Goal: Transaction & Acquisition: Purchase product/service

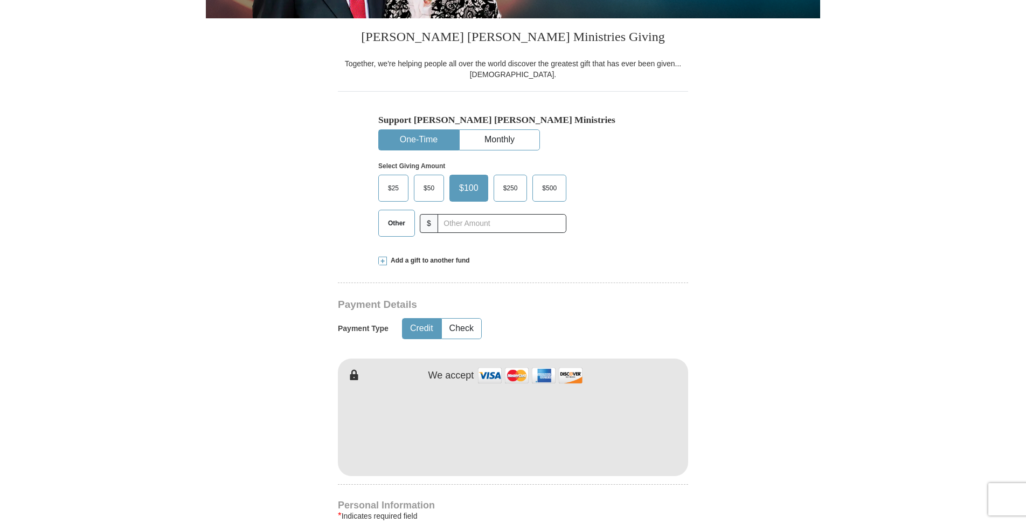
scroll to position [252, 0]
click at [399, 191] on span "$25" at bounding box center [394, 188] width 22 height 16
click at [0, 0] on input "$25" at bounding box center [0, 0] width 0 height 0
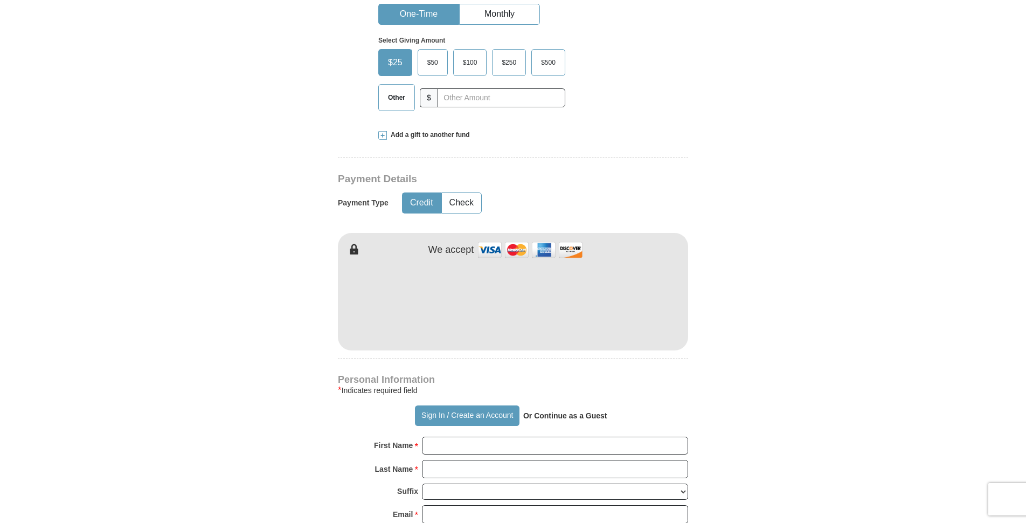
scroll to position [503, 0]
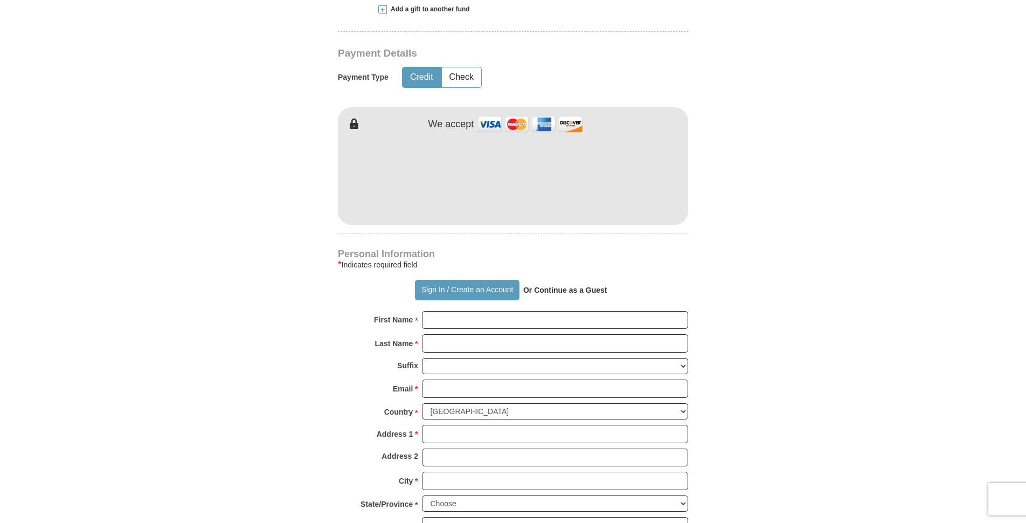
click at [278, 204] on form "Already have an account? Sign in for faster giving. Don't have an account? Crea…" at bounding box center [513, 201] width 615 height 1322
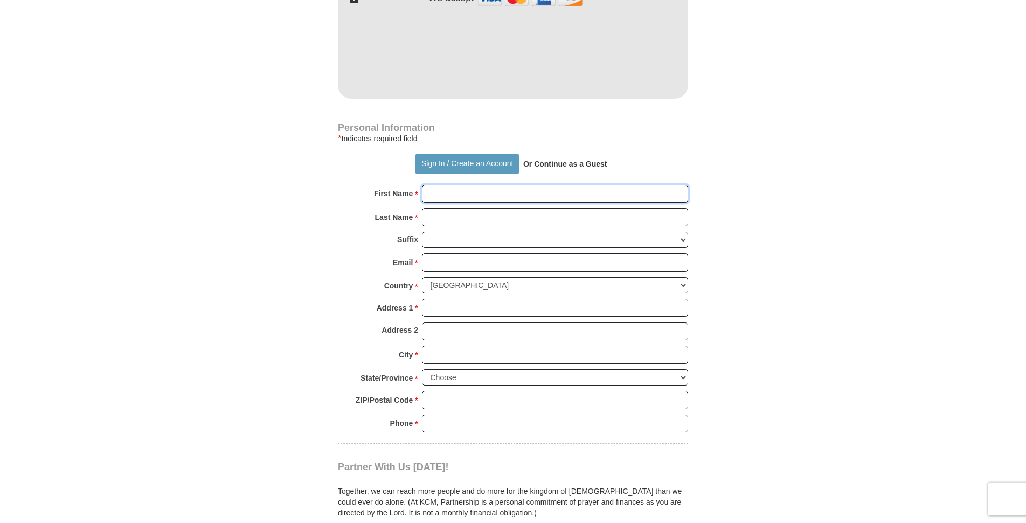
click at [497, 197] on input "First Name *" at bounding box center [555, 194] width 266 height 18
type input "[PERSON_NAME]"
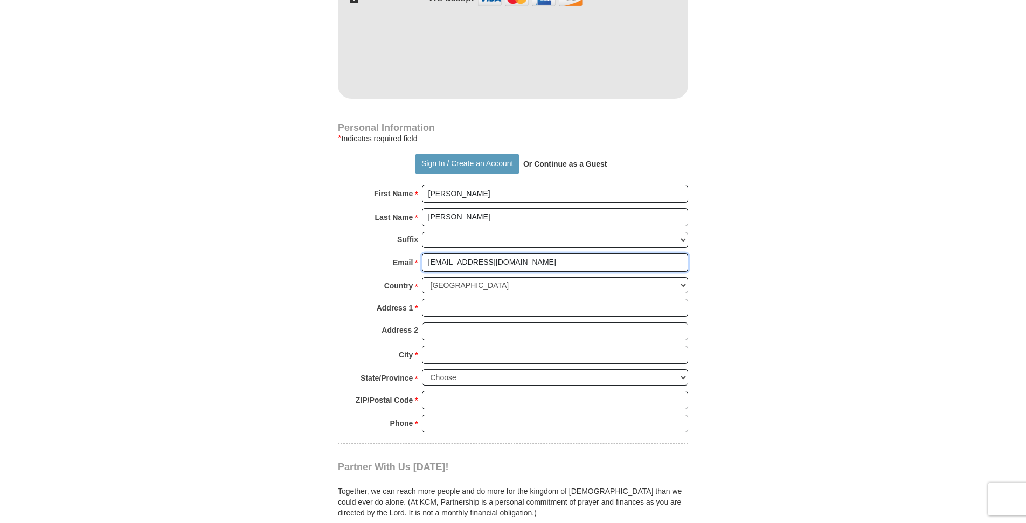
type input "[EMAIL_ADDRESS][DOMAIN_NAME]"
type input "1613 [PERSON_NAME]"
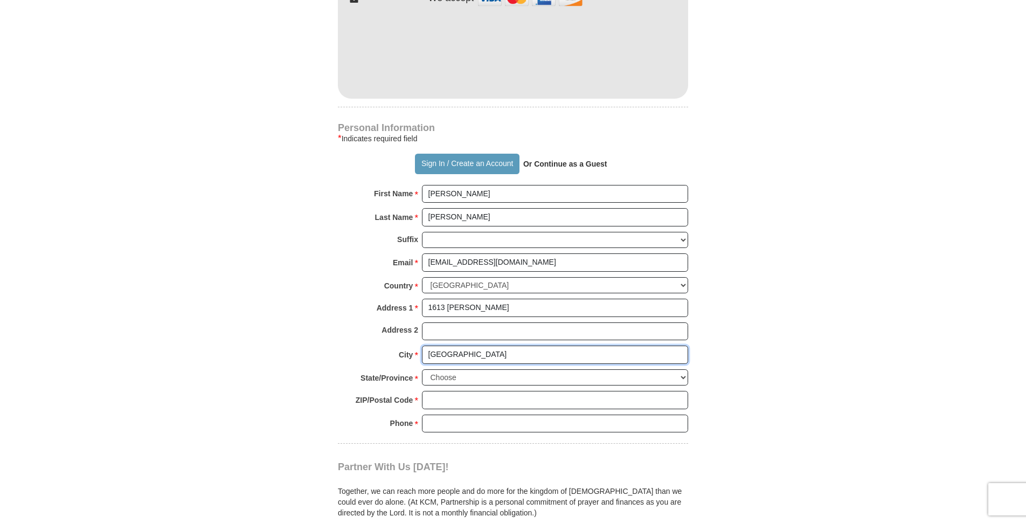
type input "[GEOGRAPHIC_DATA]"
select select "OH"
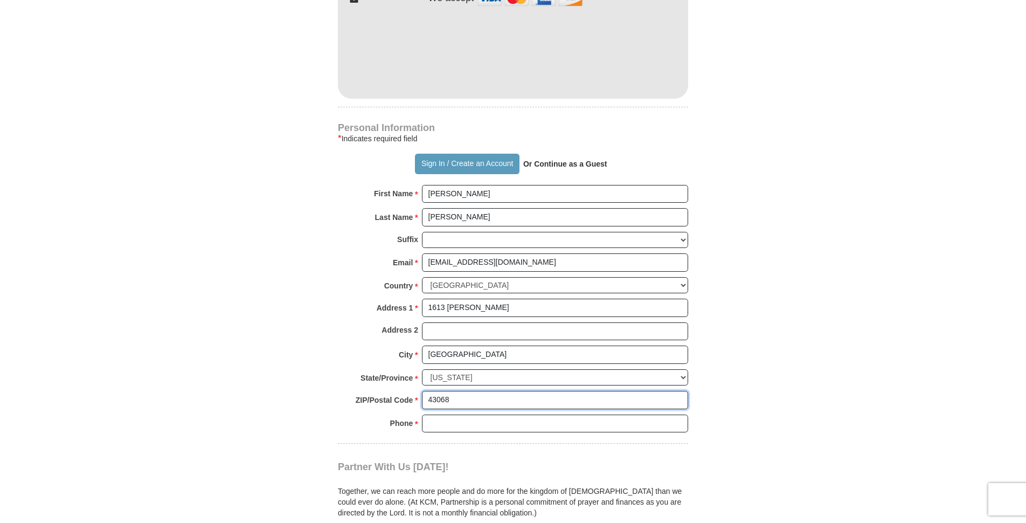
type input "43068"
type input "6145001735"
click at [265, 288] on form "Already have an account? Sign in for faster giving. Don't have an account? Crea…" at bounding box center [513, 75] width 615 height 1322
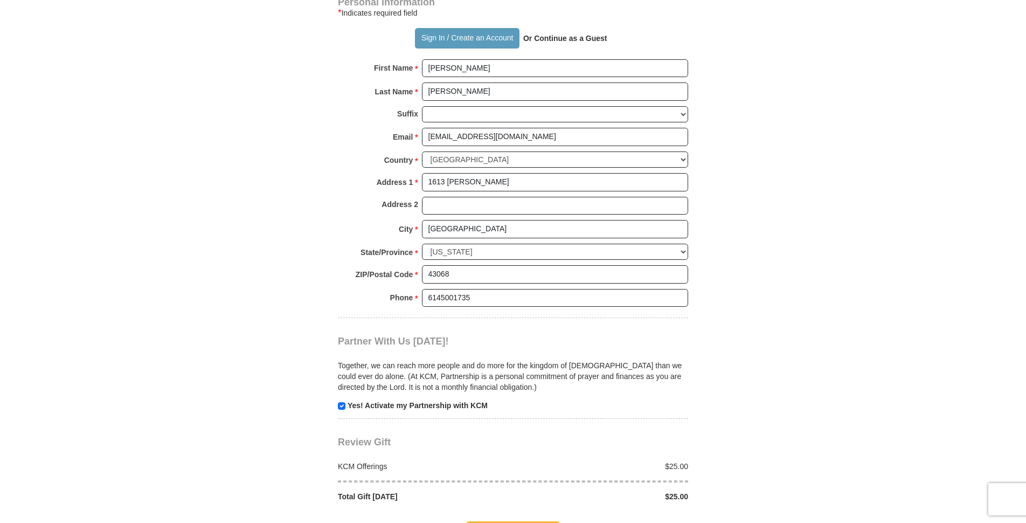
scroll to position [880, 0]
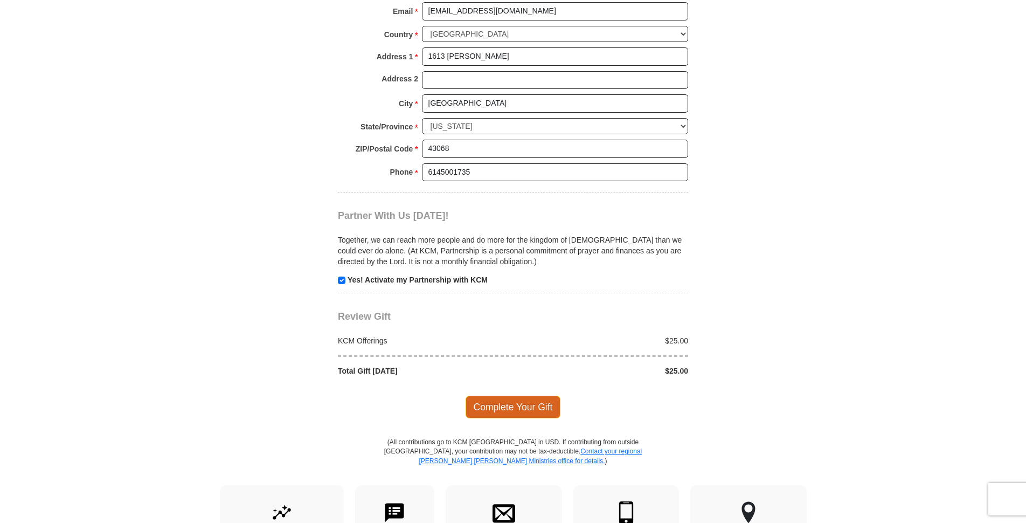
click at [508, 411] on span "Complete Your Gift" at bounding box center [513, 407] width 95 height 23
